Goal: Information Seeking & Learning: Check status

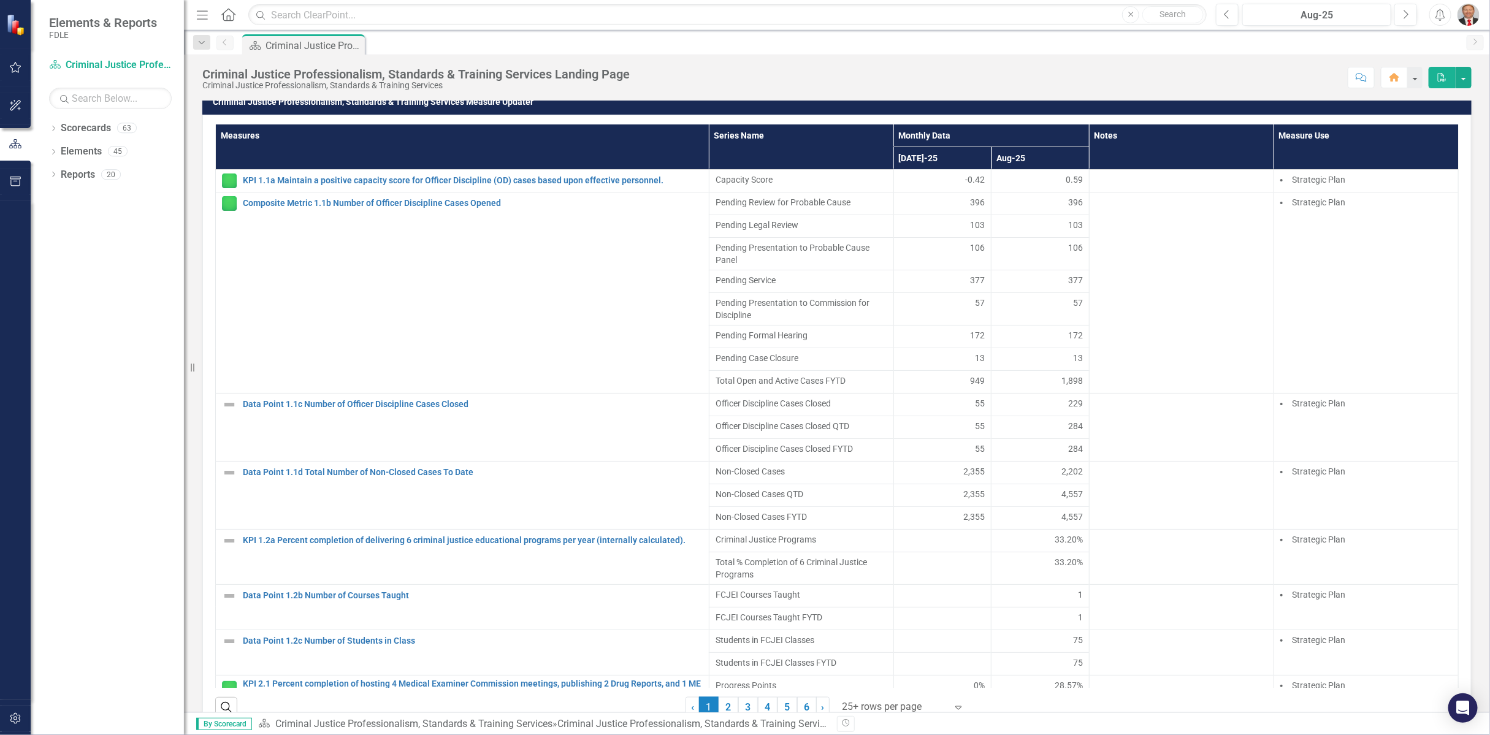
scroll to position [1158, 0]
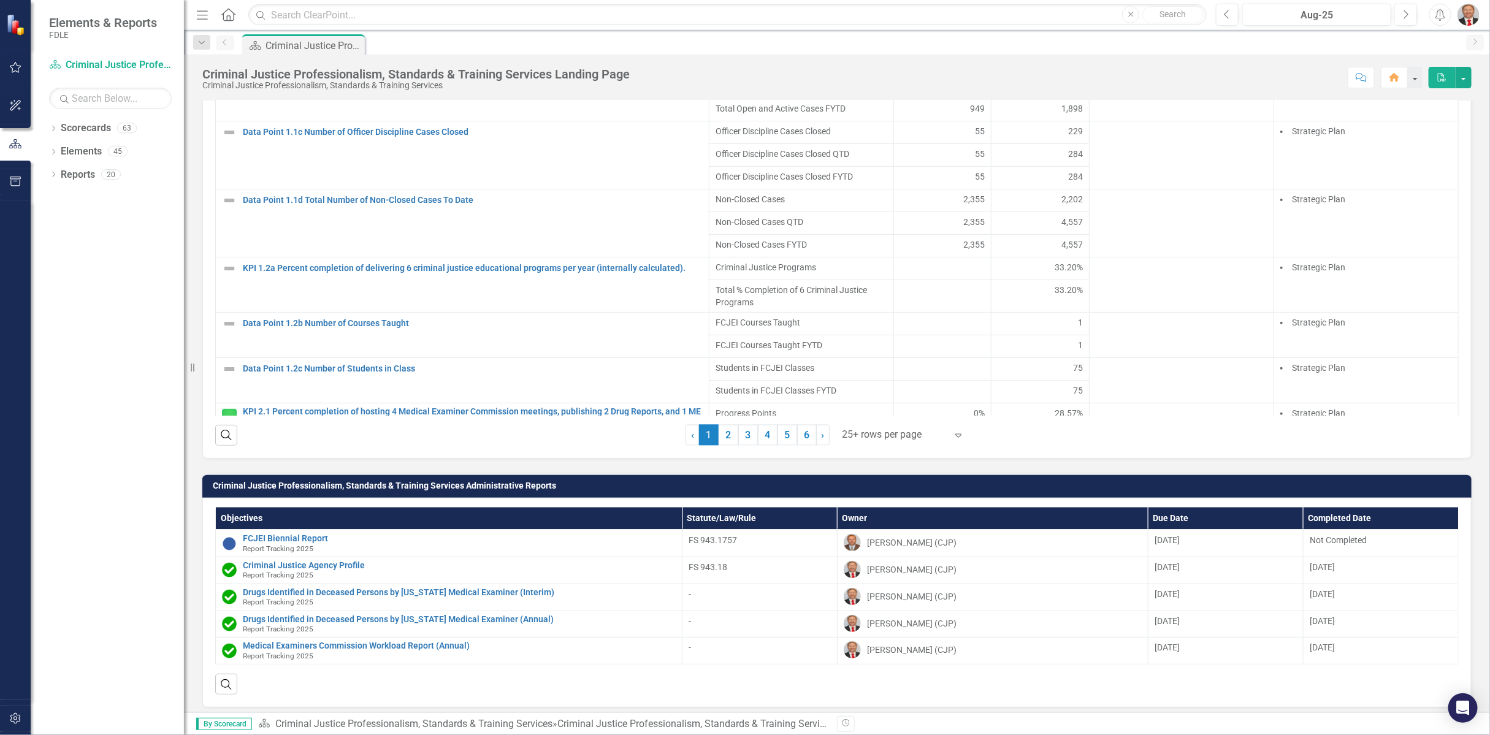
click at [955, 434] on icon at bounding box center [958, 436] width 6 height 4
click at [902, 415] on div "Display All Rows" at bounding box center [900, 410] width 115 height 14
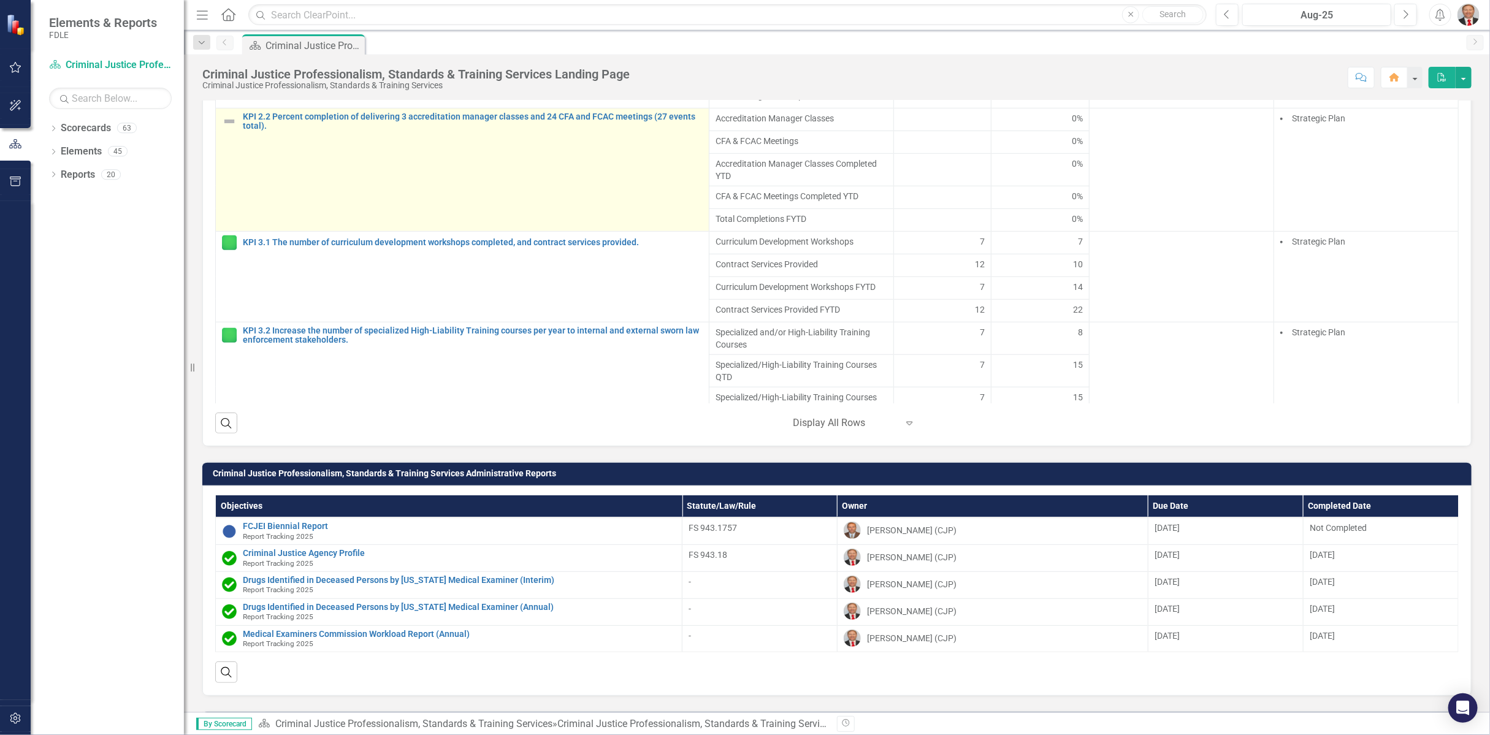
scroll to position [408, 0]
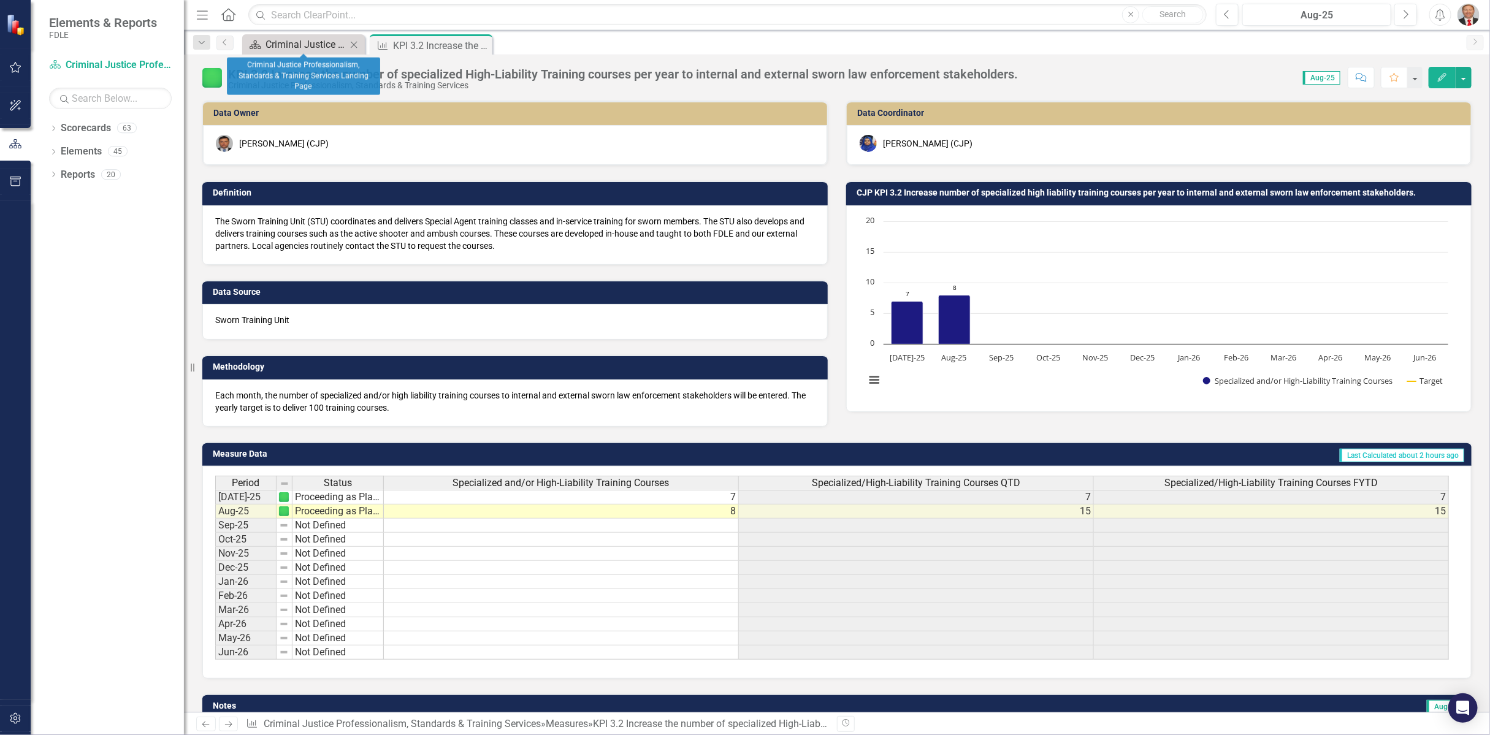
click at [293, 47] on div "Criminal Justice Professionalism, Standards & Training Services Landing Page" at bounding box center [306, 44] width 81 height 15
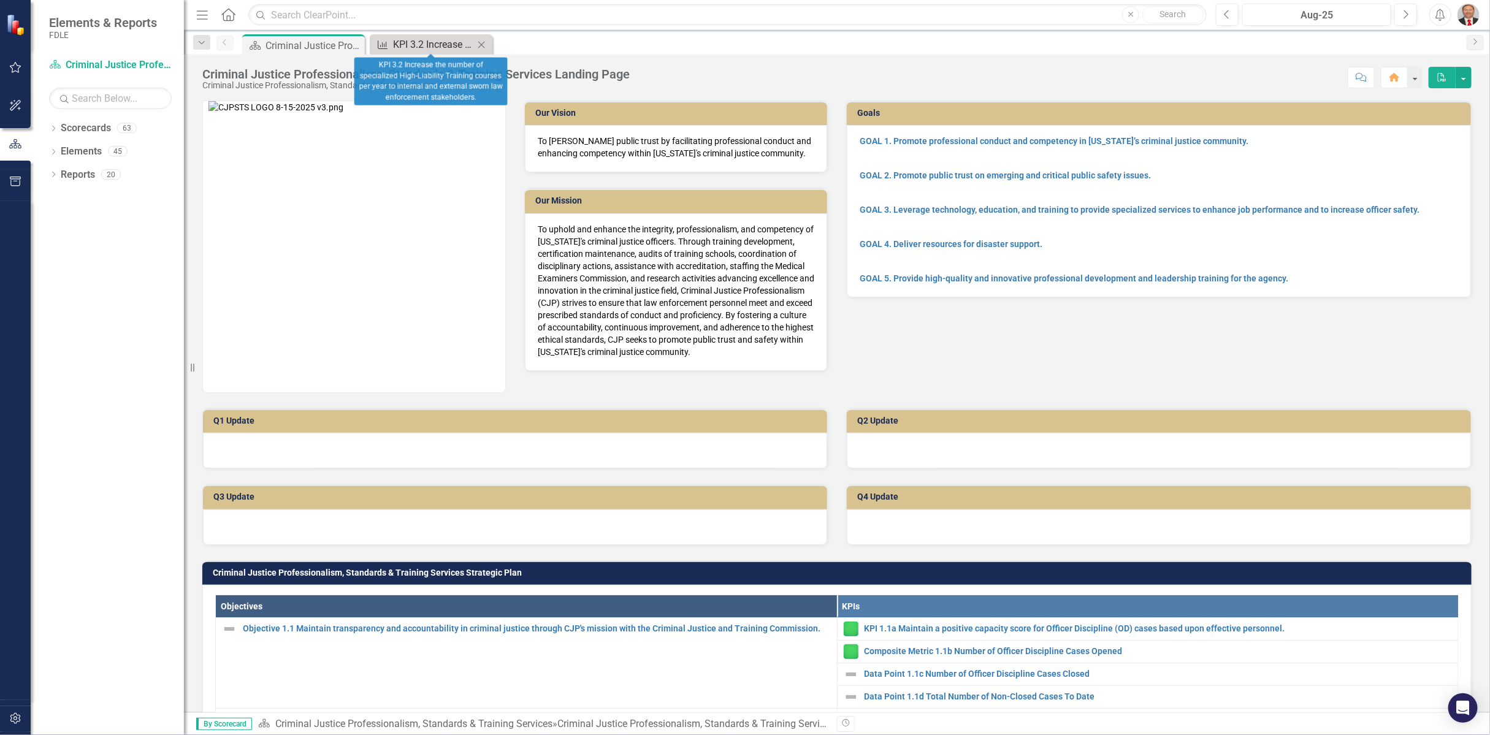
click at [430, 44] on div "KPI 3.2 Increase the number of specialized High-Liability Training courses per …" at bounding box center [433, 44] width 81 height 15
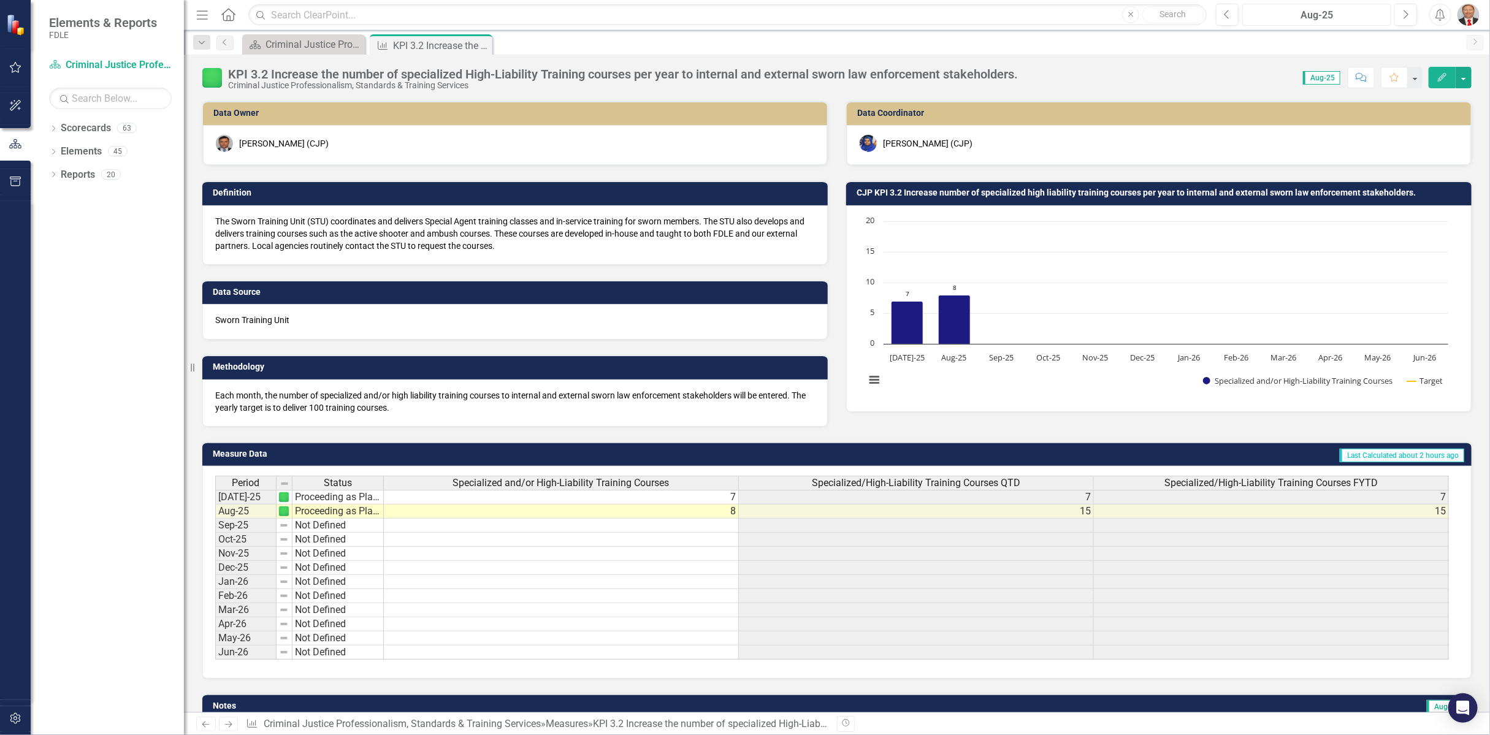
click at [1333, 17] on div "Aug-25" at bounding box center [1317, 15] width 140 height 15
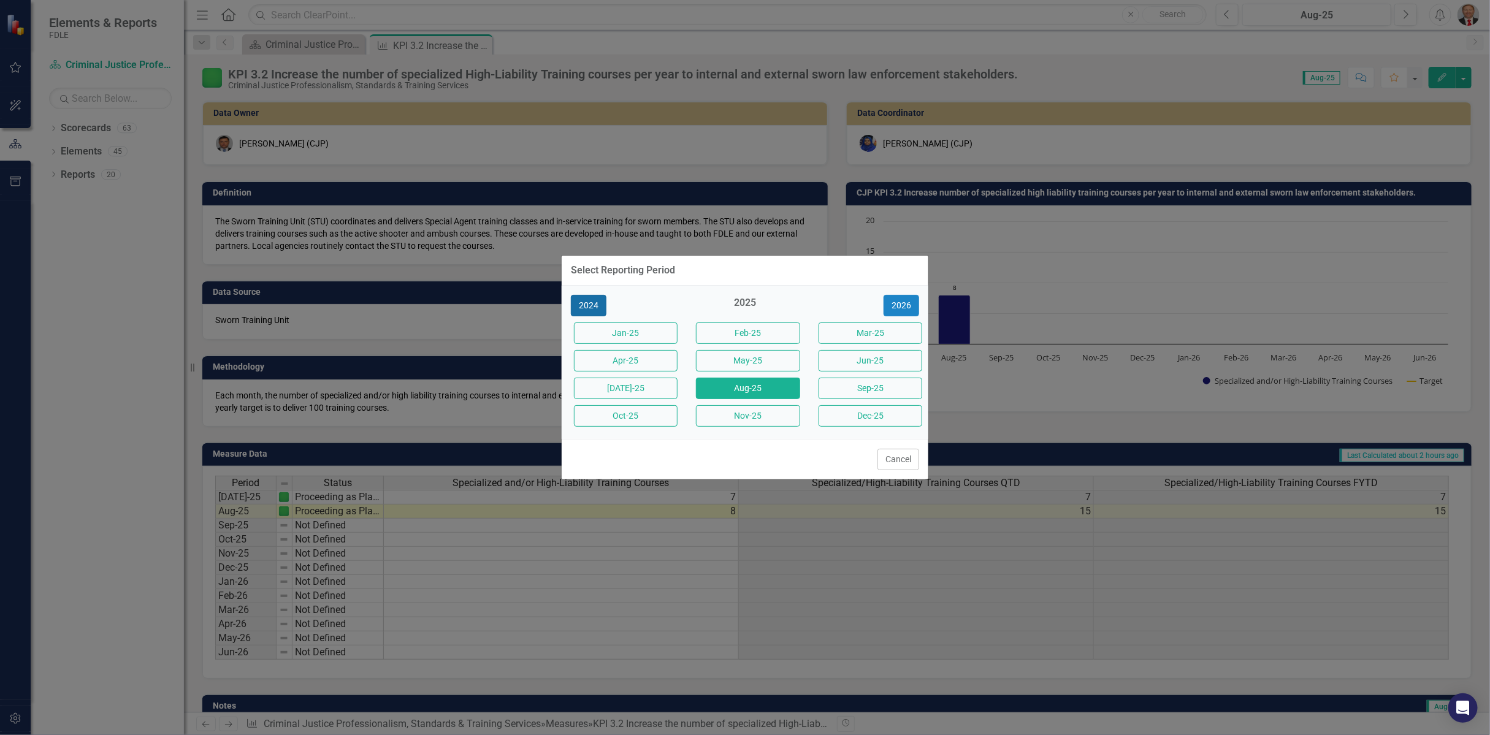
click at [599, 308] on button "2024" at bounding box center [589, 305] width 36 height 21
click at [746, 364] on button "May-24" at bounding box center [748, 360] width 104 height 21
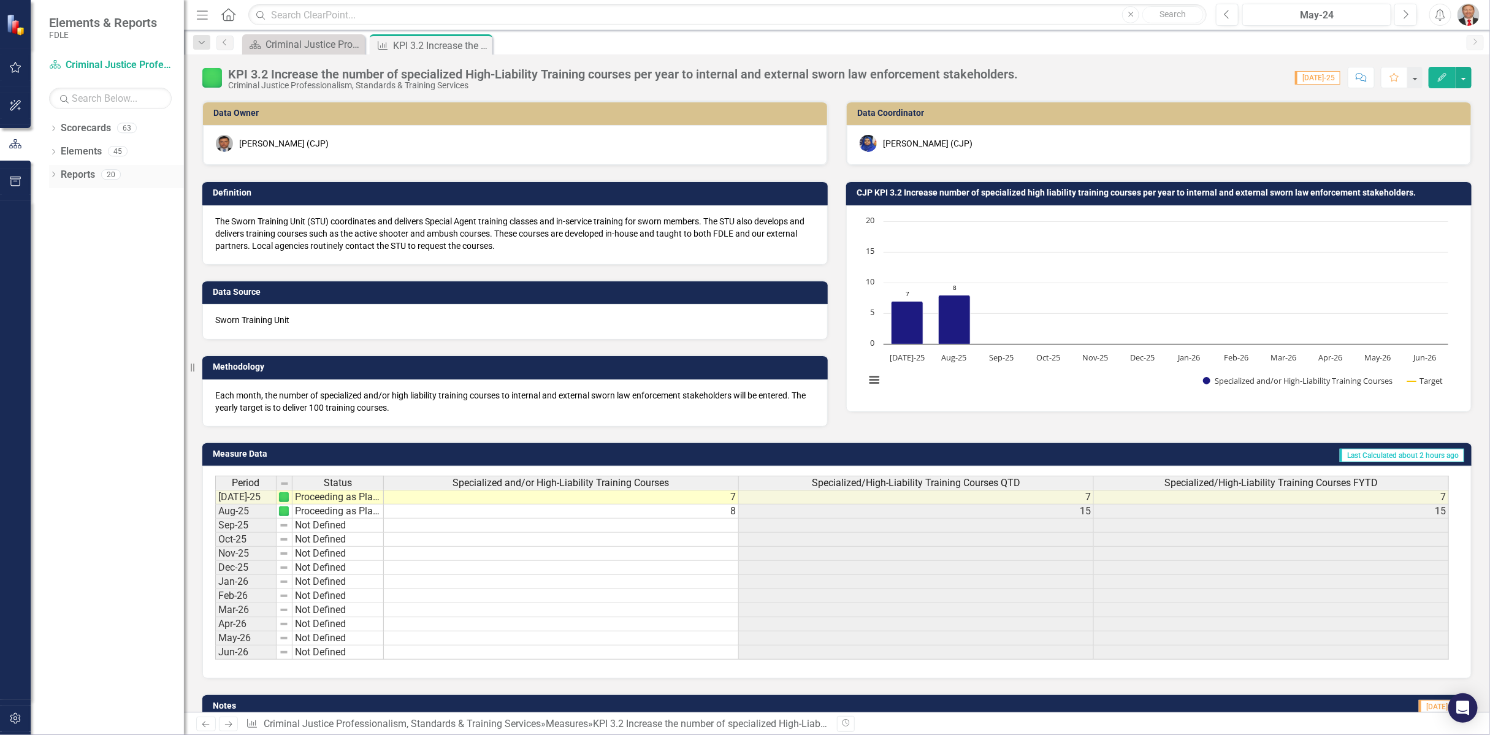
click at [53, 175] on icon "Dropdown" at bounding box center [53, 175] width 9 height 7
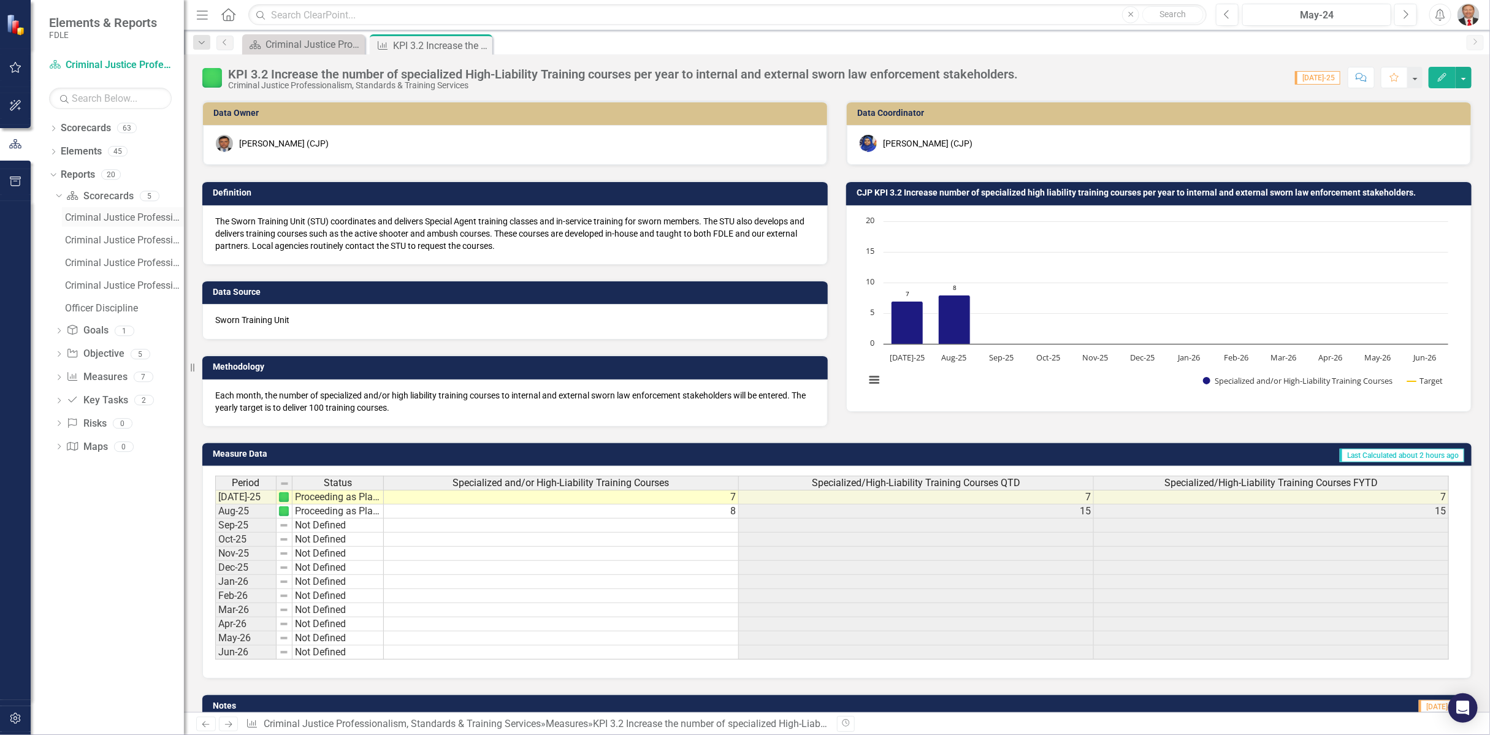
click at [90, 221] on div "Criminal Justice Professionalism, Standards & Training Services Landing Page" at bounding box center [124, 217] width 119 height 11
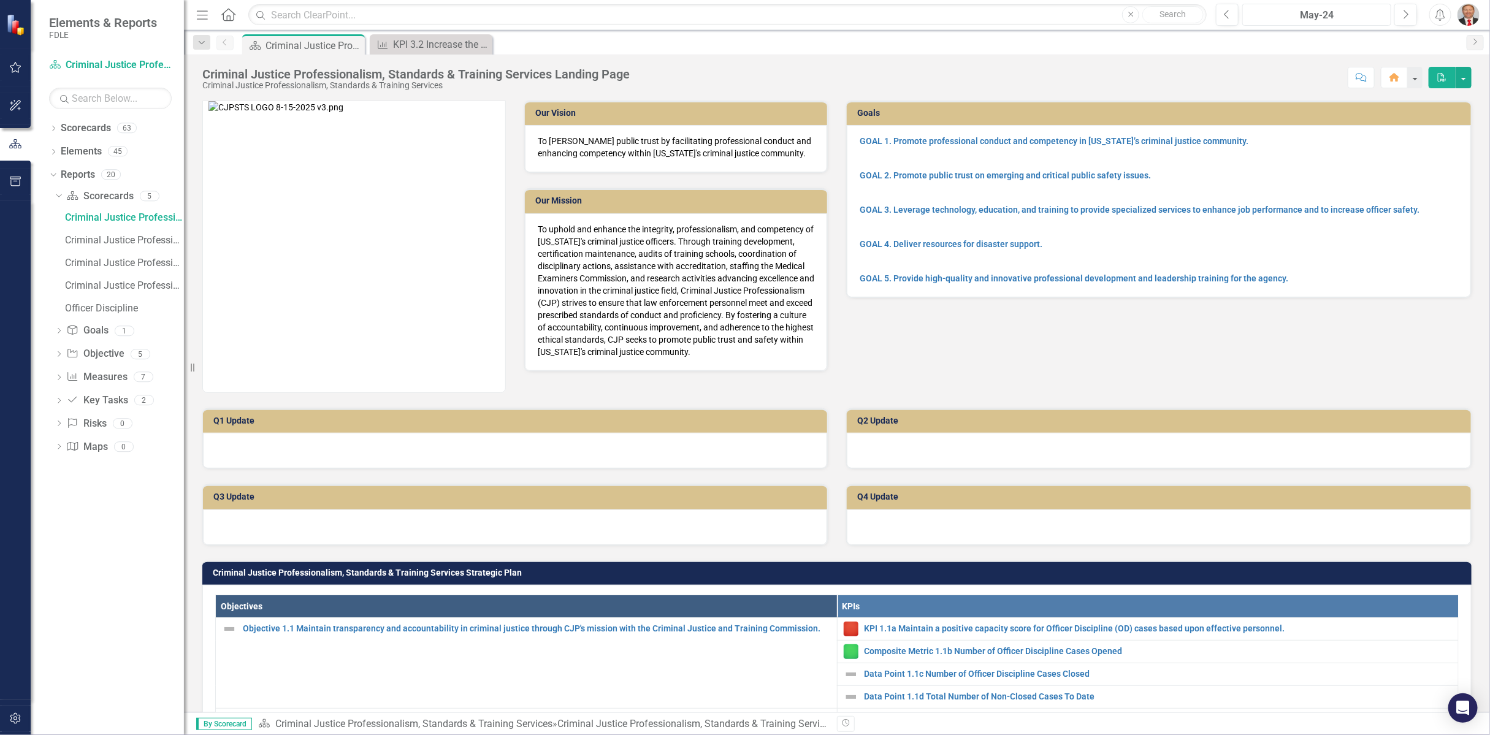
click at [1309, 15] on div "May-24" at bounding box center [1317, 15] width 140 height 15
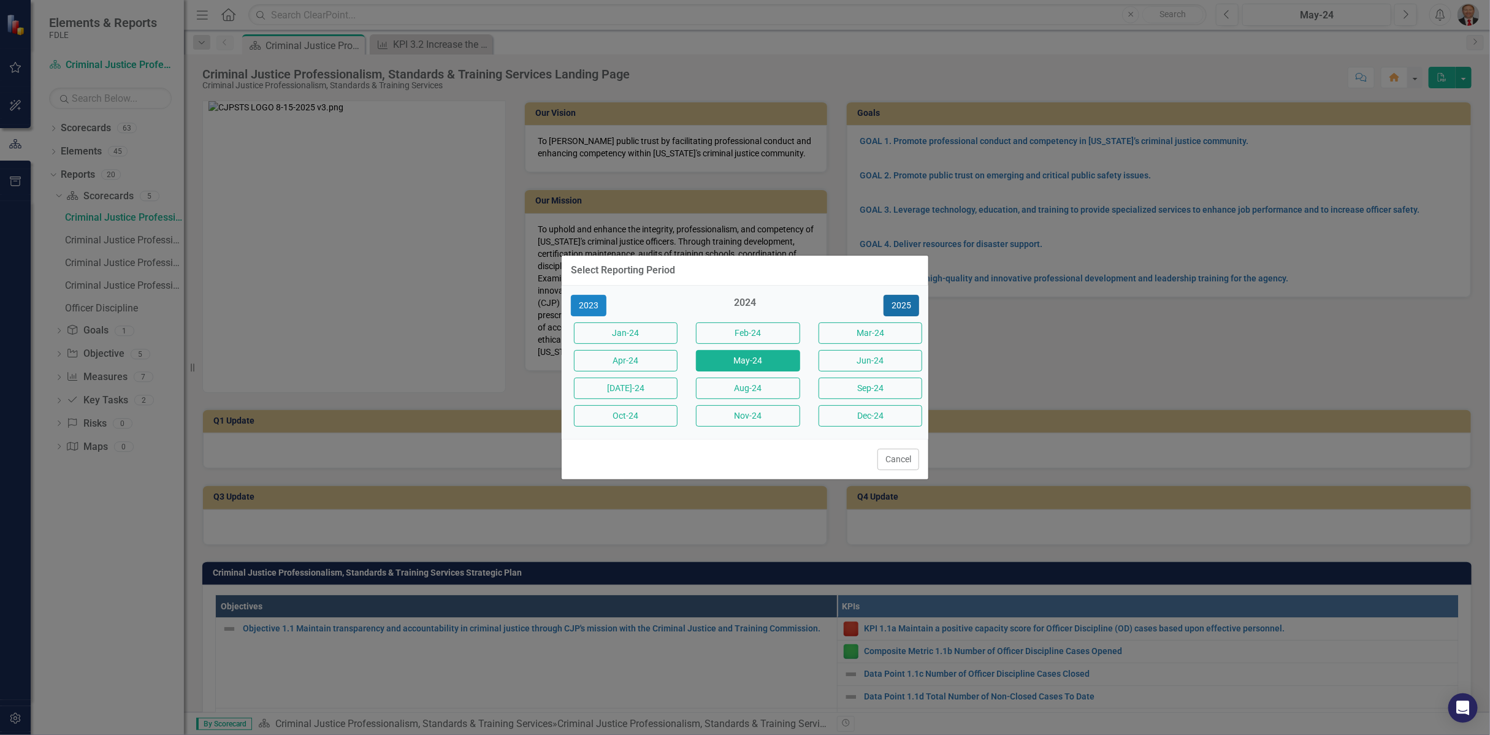
click at [903, 309] on button "2025" at bounding box center [902, 305] width 36 height 21
click at [746, 387] on button "Aug-25" at bounding box center [748, 388] width 104 height 21
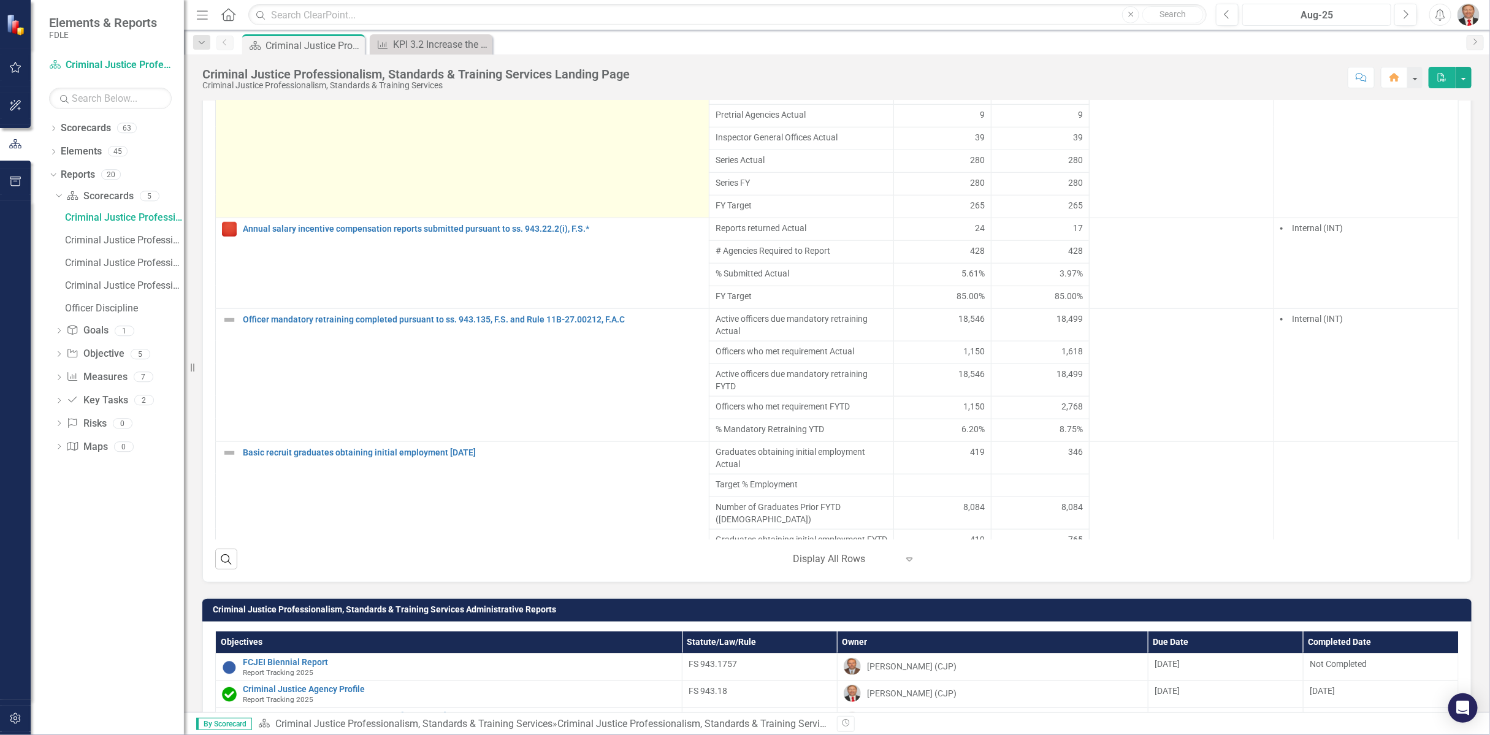
scroll to position [3567, 0]
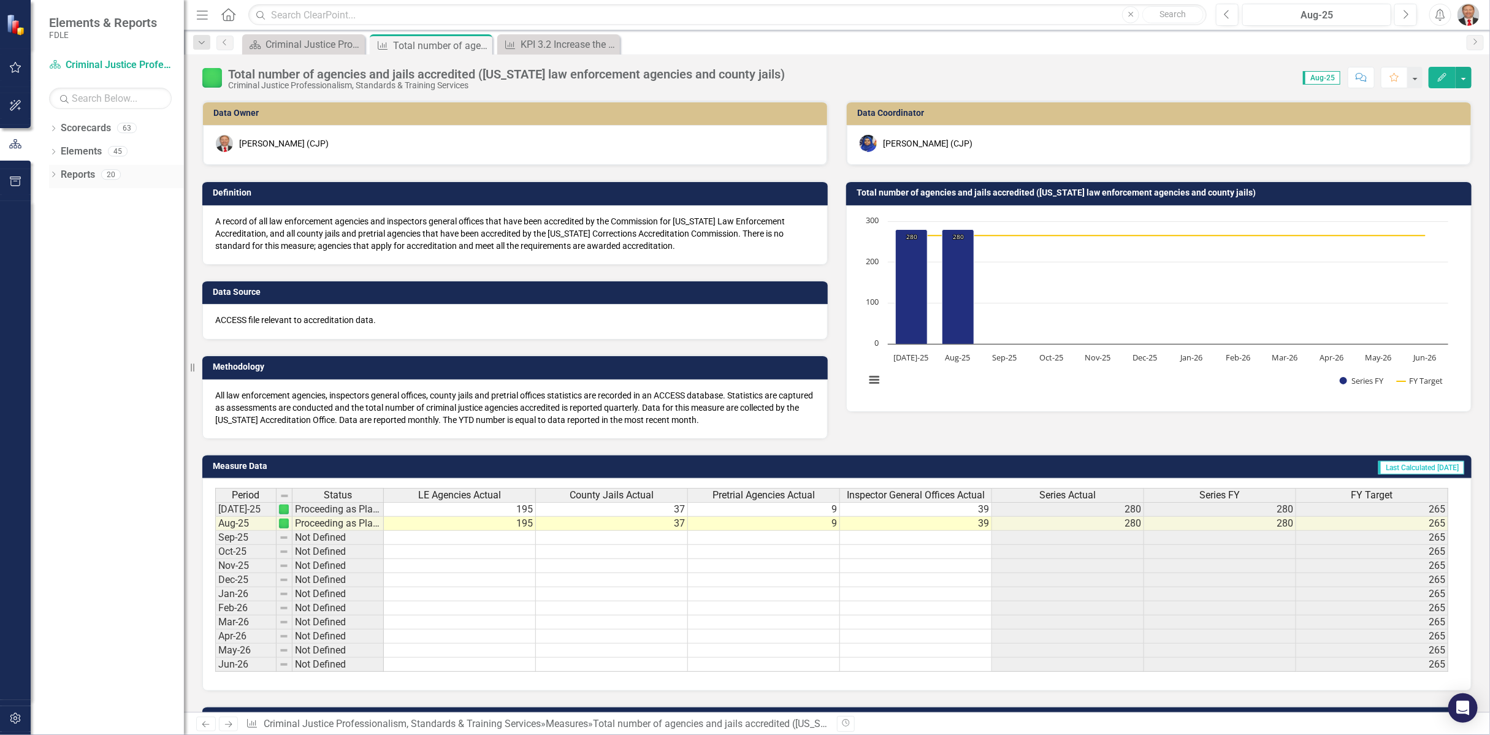
click at [51, 175] on icon "Dropdown" at bounding box center [53, 175] width 9 height 7
click at [55, 262] on div "Dropdown" at bounding box center [59, 267] width 9 height 10
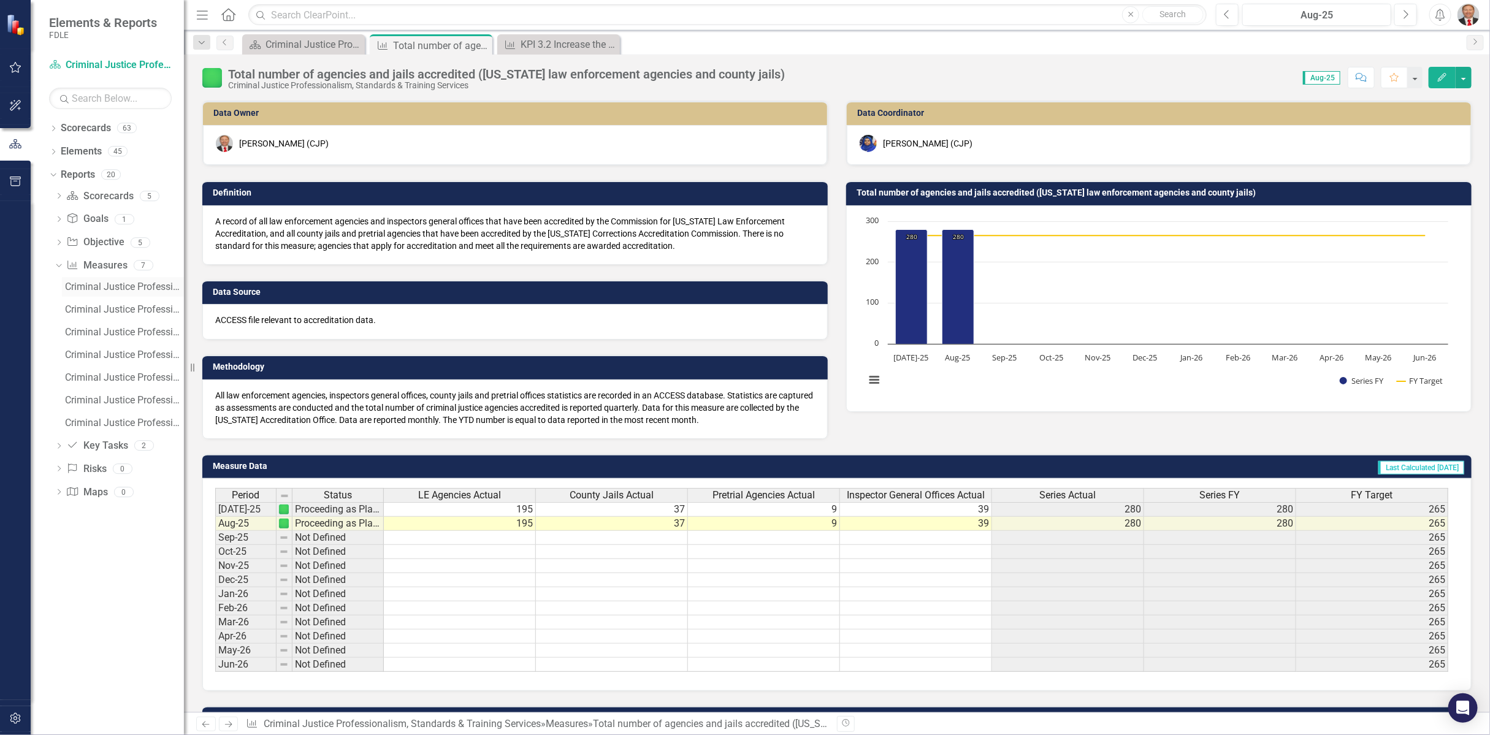
click at [83, 291] on div "Criminal Justice Professionalism, Standards & Training Services Landing" at bounding box center [124, 286] width 119 height 11
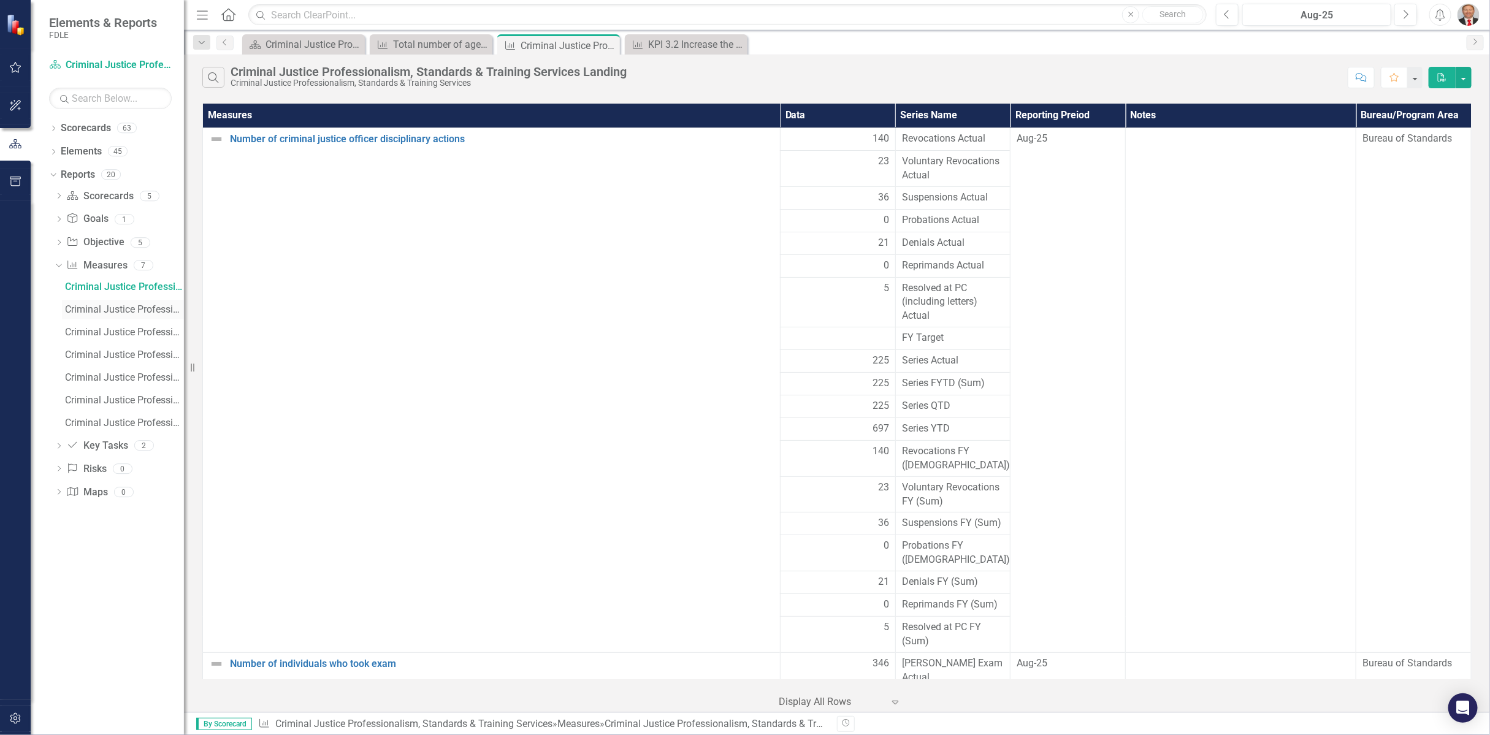
click at [86, 308] on div "Criminal Justice Professionalism, Standards & Training Services Landing Updater" at bounding box center [124, 309] width 119 height 11
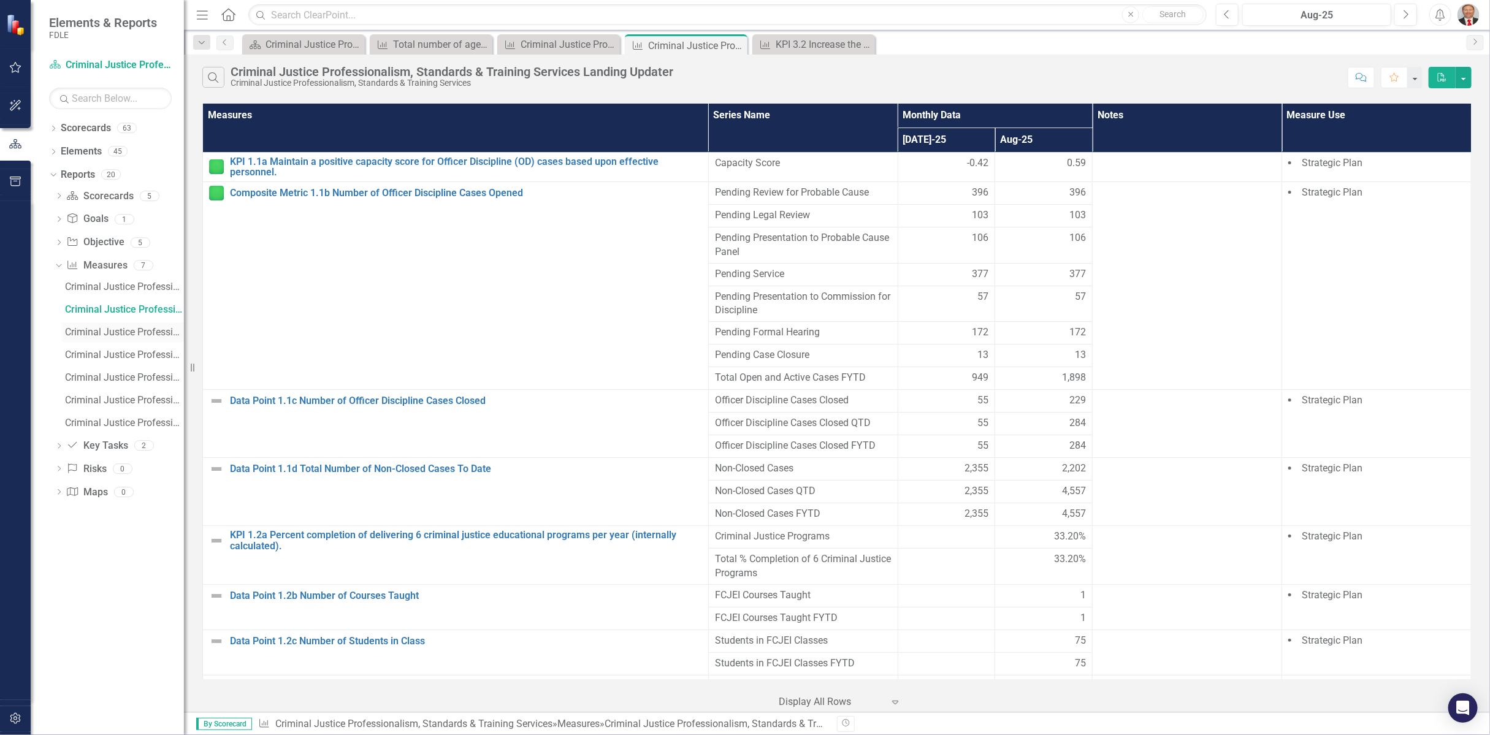
click at [84, 335] on div "Criminal Justice Professionalism, Standards & Training Services Measures" at bounding box center [124, 332] width 119 height 11
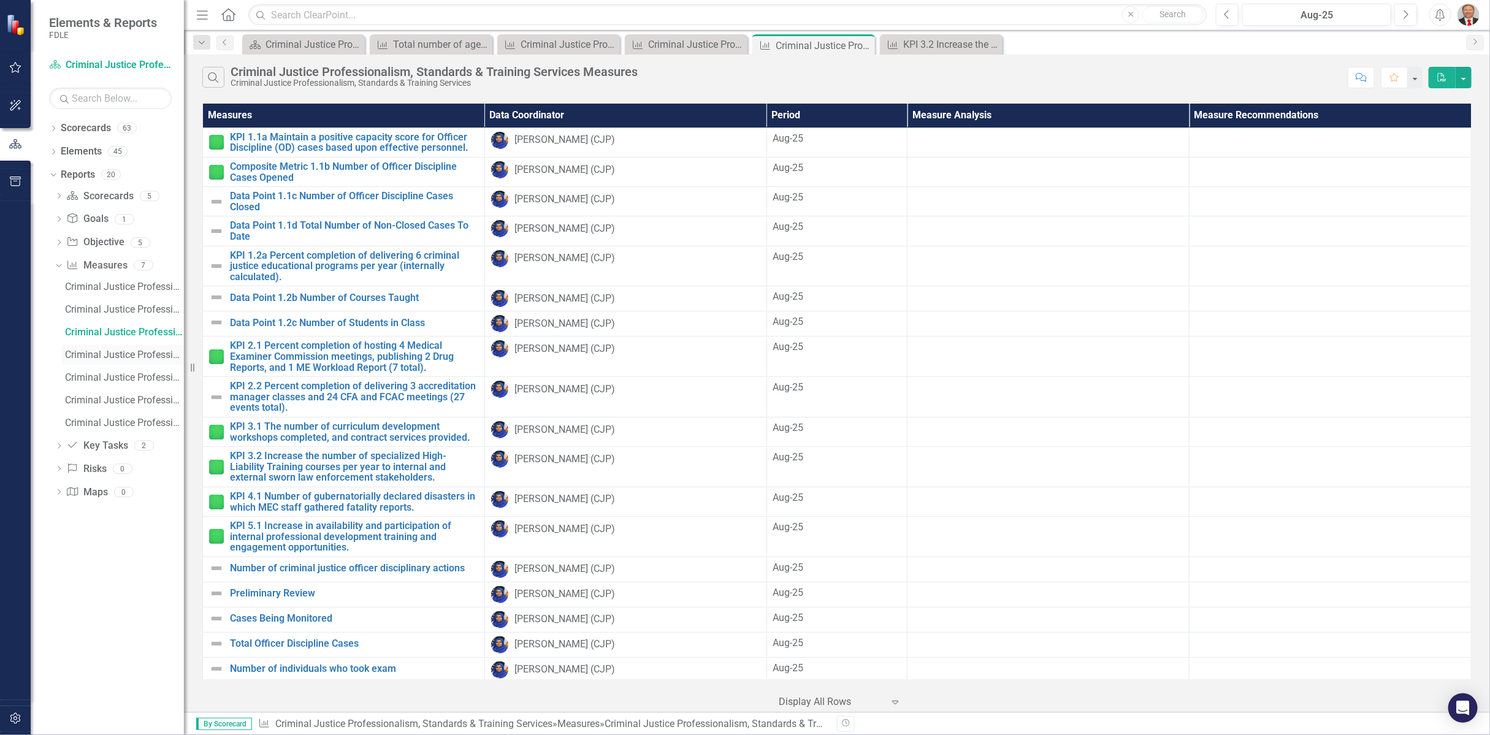
click at [88, 352] on div "Criminal Justice Professionalism, Standards & Training Services Charts for KPI …" at bounding box center [124, 355] width 119 height 11
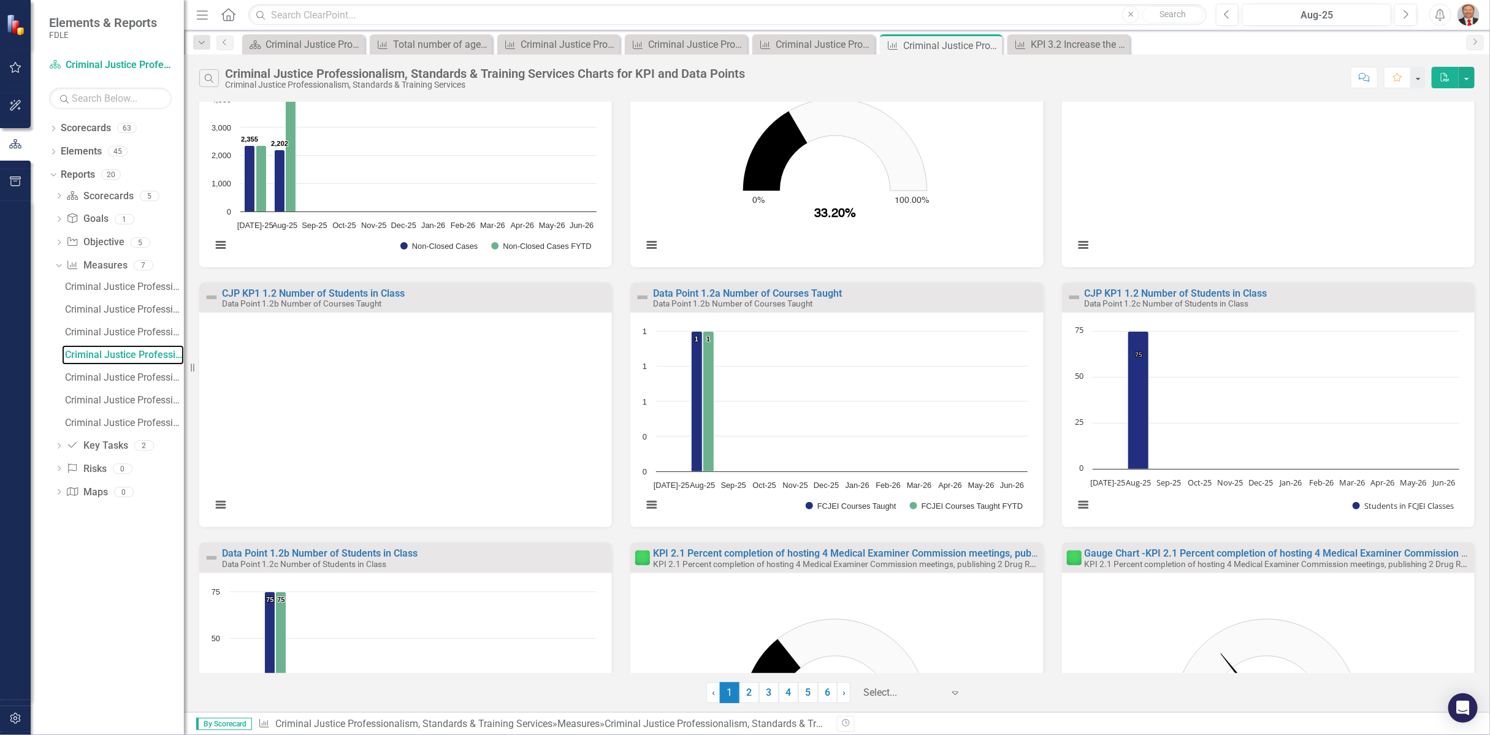
scroll to position [467, 0]
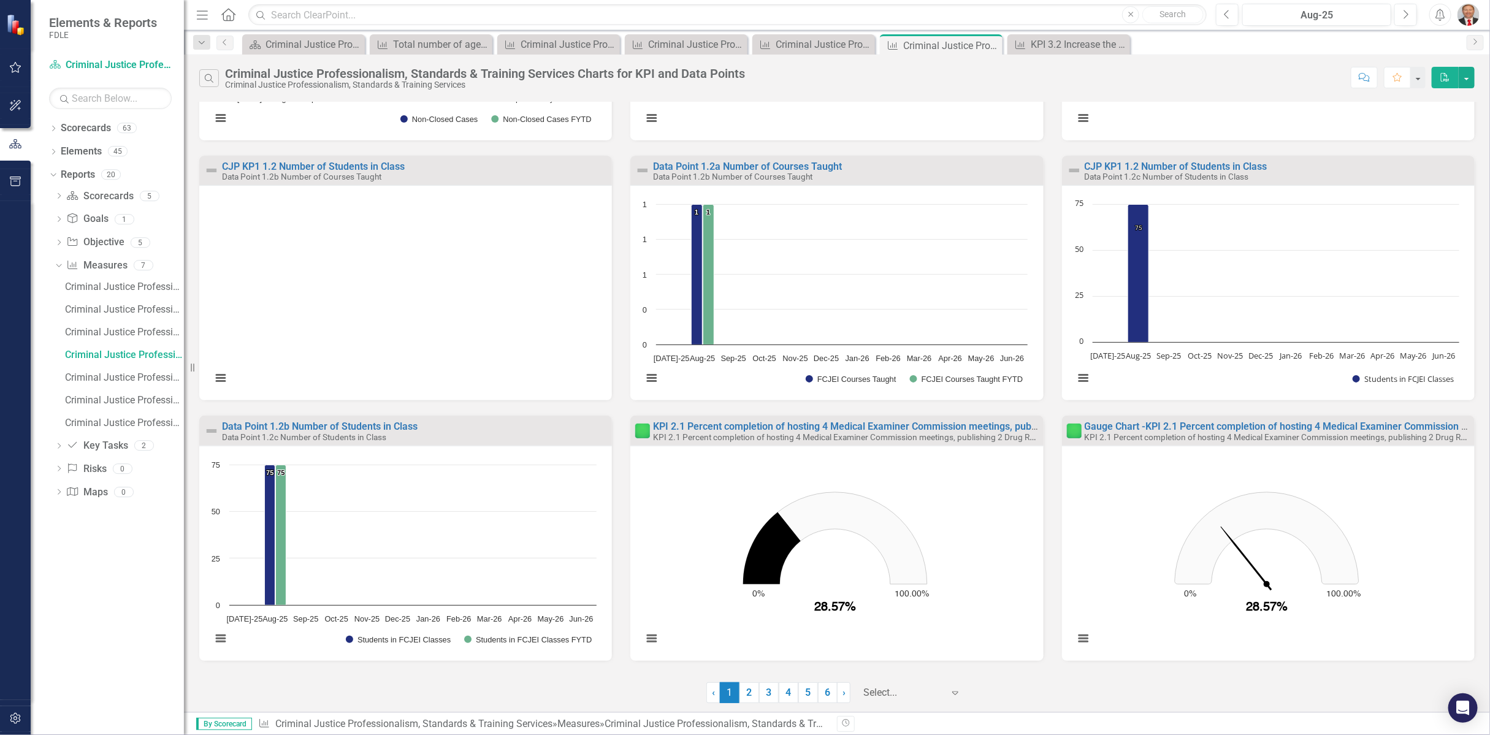
click at [951, 697] on icon "Expand" at bounding box center [955, 693] width 12 height 10
click at [932, 678] on div "Display All Charts" at bounding box center [914, 673] width 91 height 14
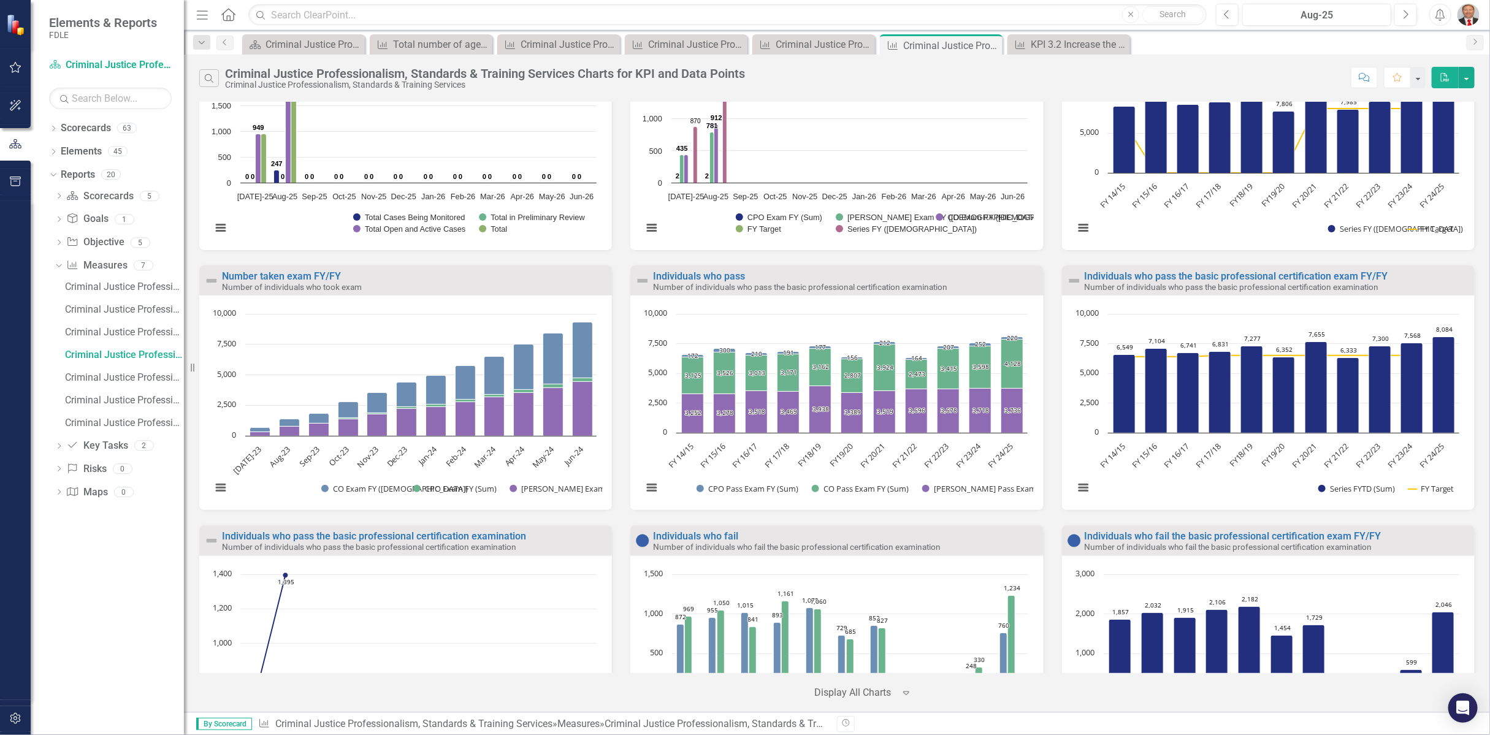
scroll to position [2248, 0]
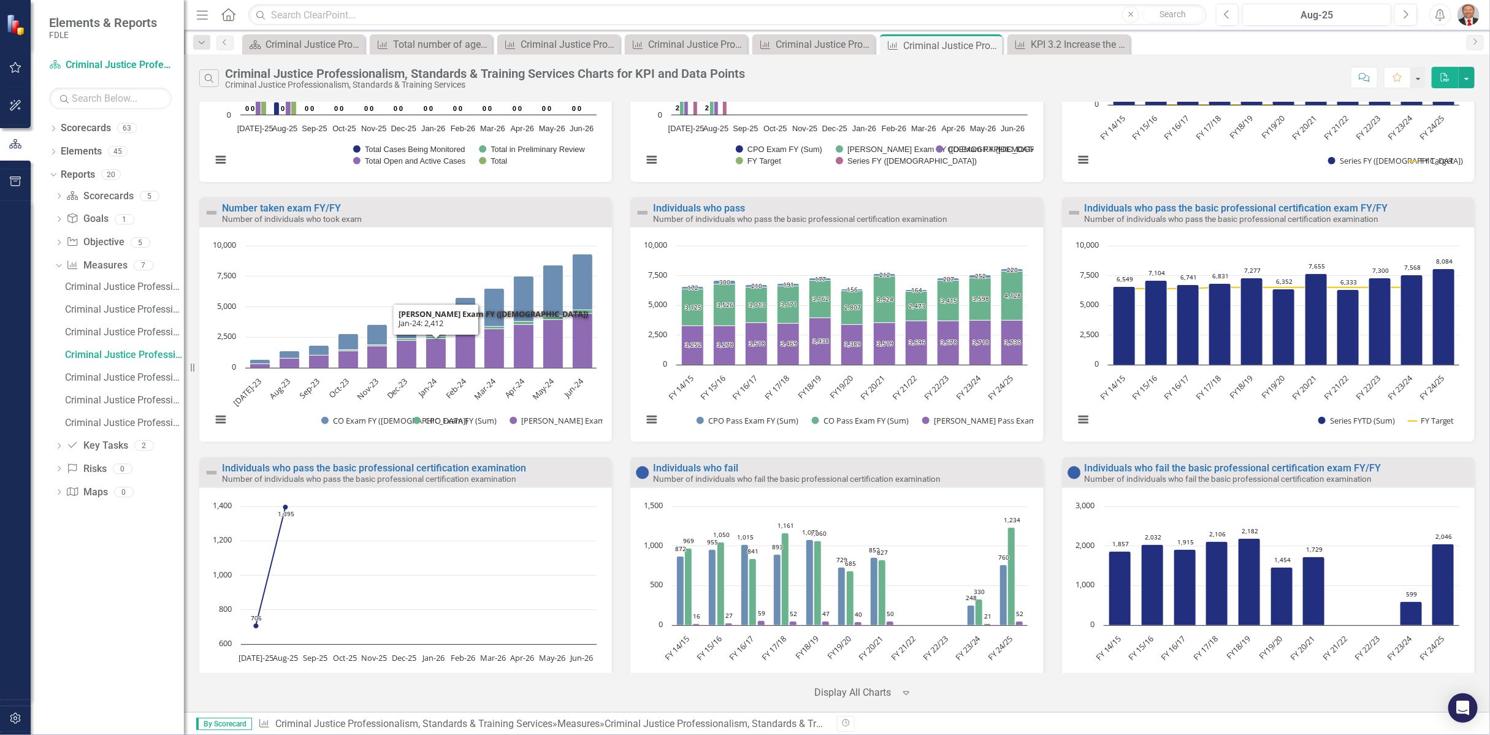
click at [329, 235] on div "Loading... Chart Bar chart with 3 data series. The chart has 1 X axis displayin…" at bounding box center [405, 334] width 413 height 215
click at [218, 423] on button "View chart menu, Chart" at bounding box center [220, 419] width 17 height 17
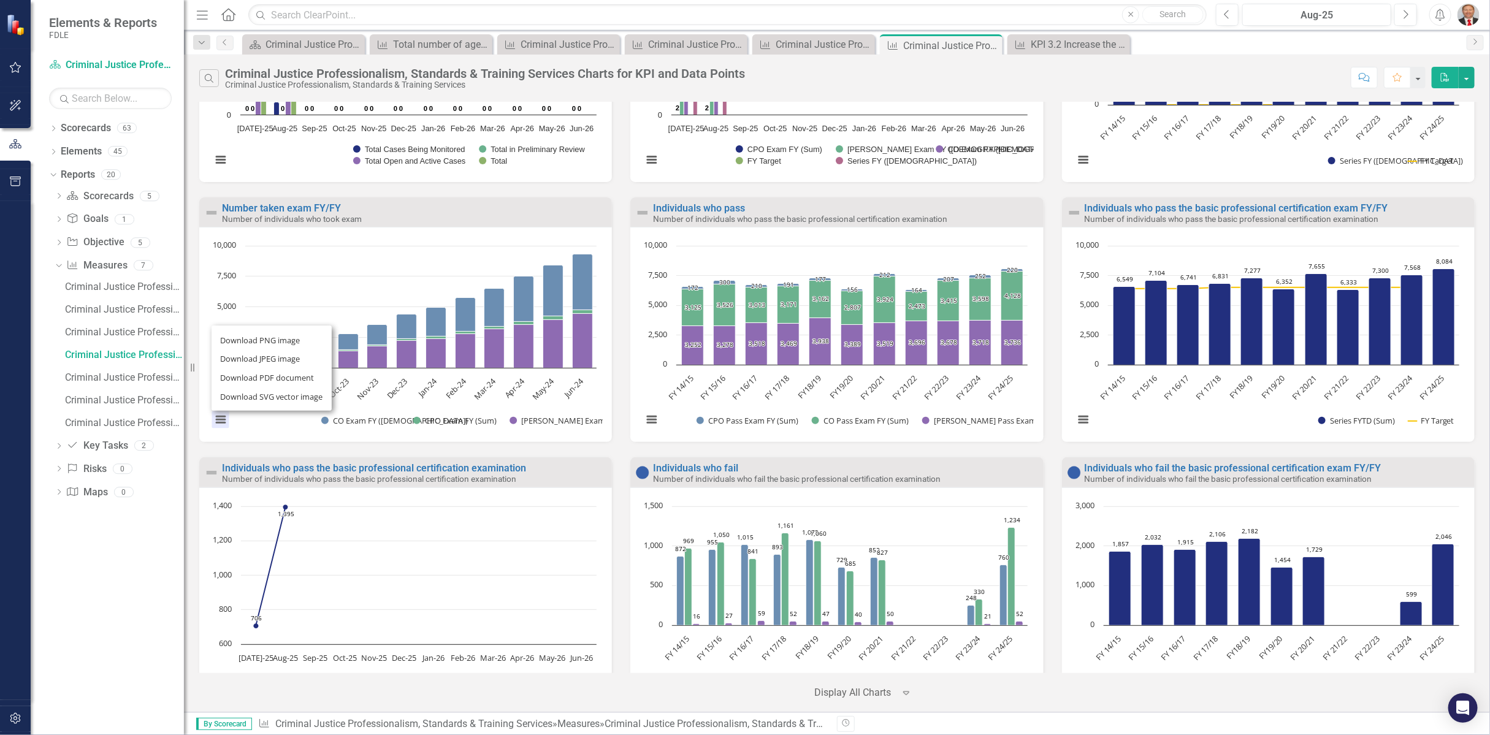
click at [254, 423] on div "Download PNG image Download JPEG image Download PDF document Download SVG vecto…" at bounding box center [271, 368] width 155 height 120
